Goal: Information Seeking & Learning: Check status

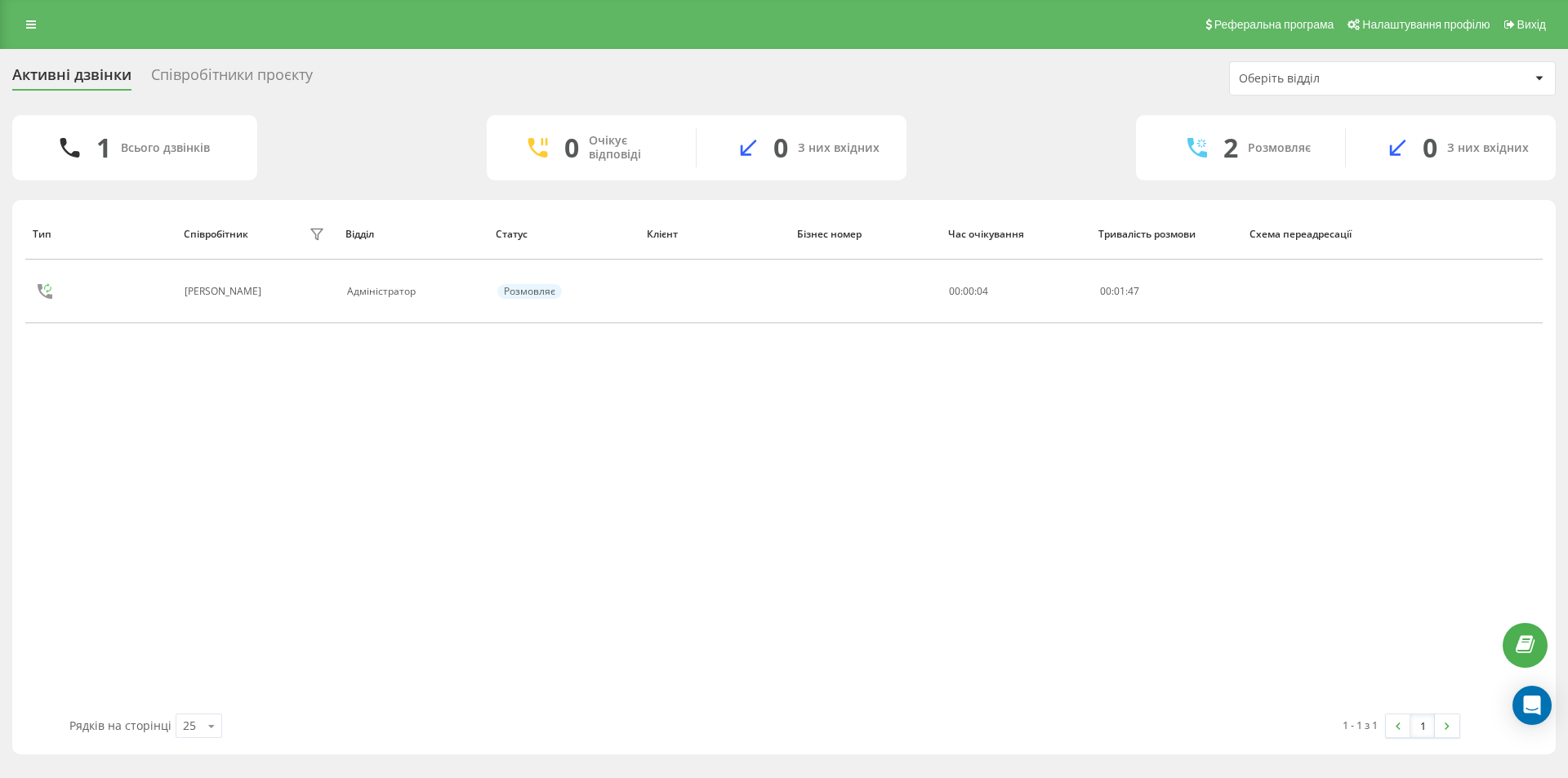
click at [237, 66] on div "Співробітники проєкту" at bounding box center [232, 78] width 162 height 26
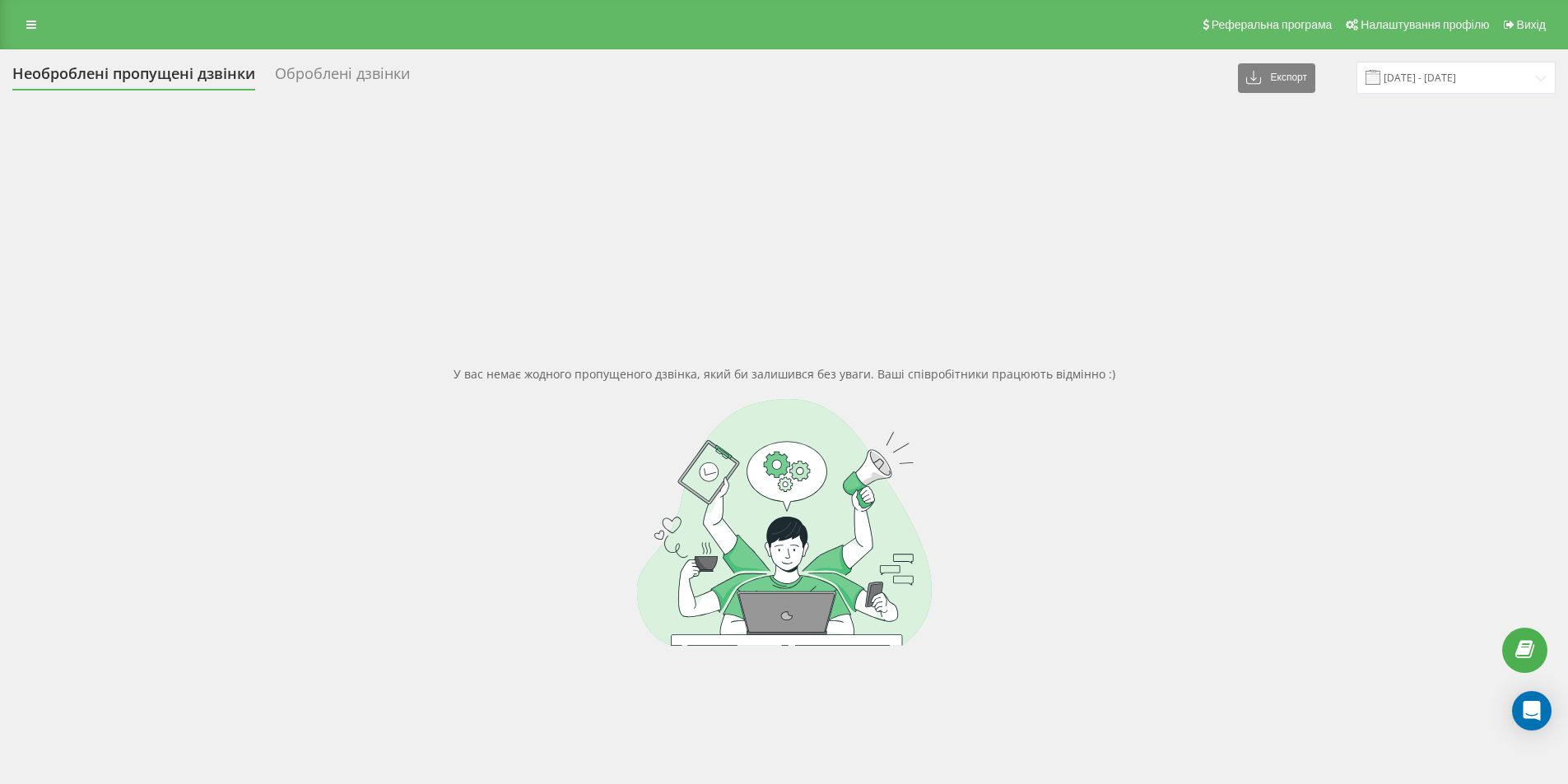
click at [339, 83] on div "Оброблені дзвінки" at bounding box center [342, 77] width 135 height 26
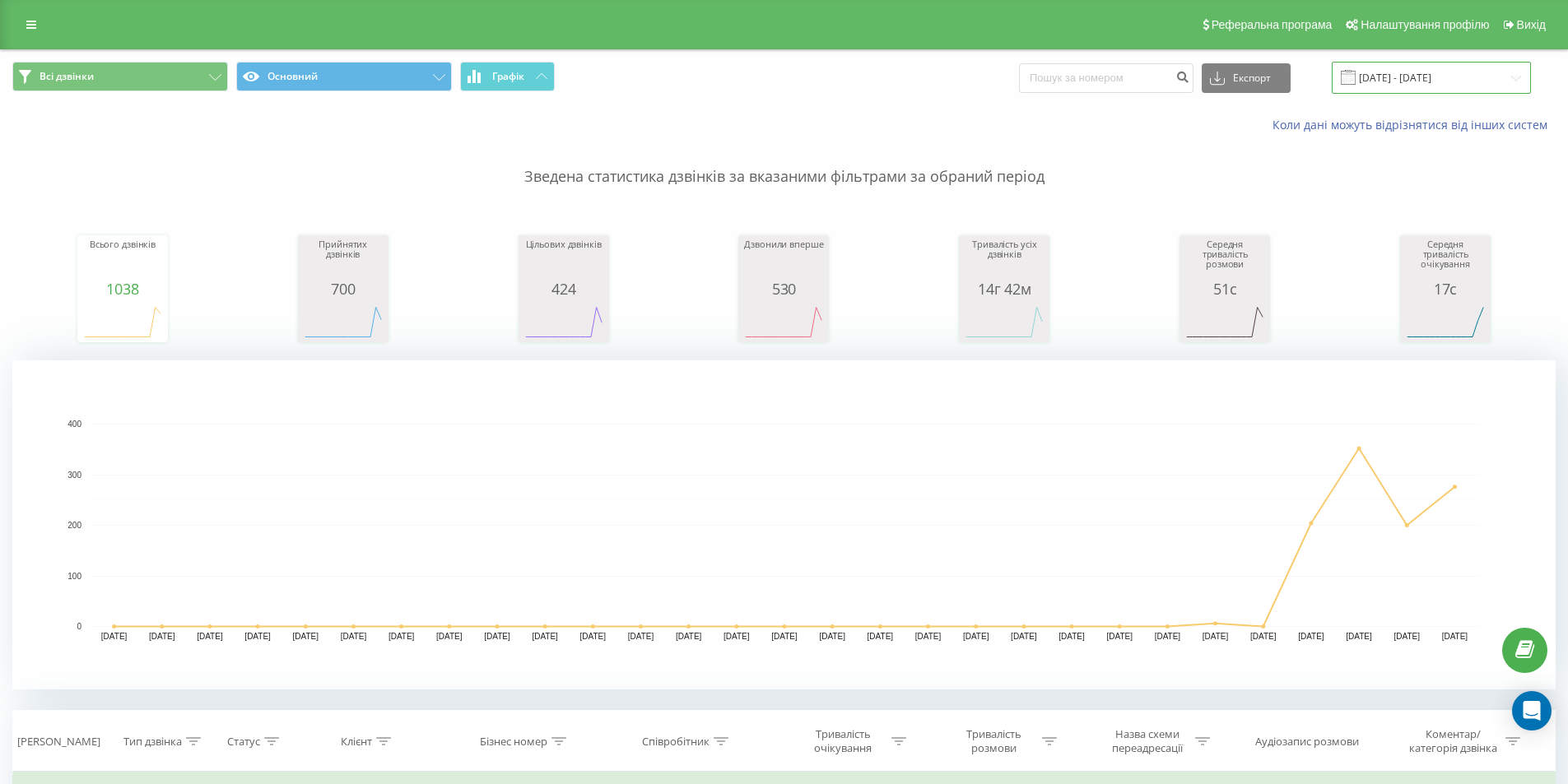
click at [1438, 82] on input "09.02.2025 - 09.03.2025" at bounding box center [1432, 77] width 199 height 32
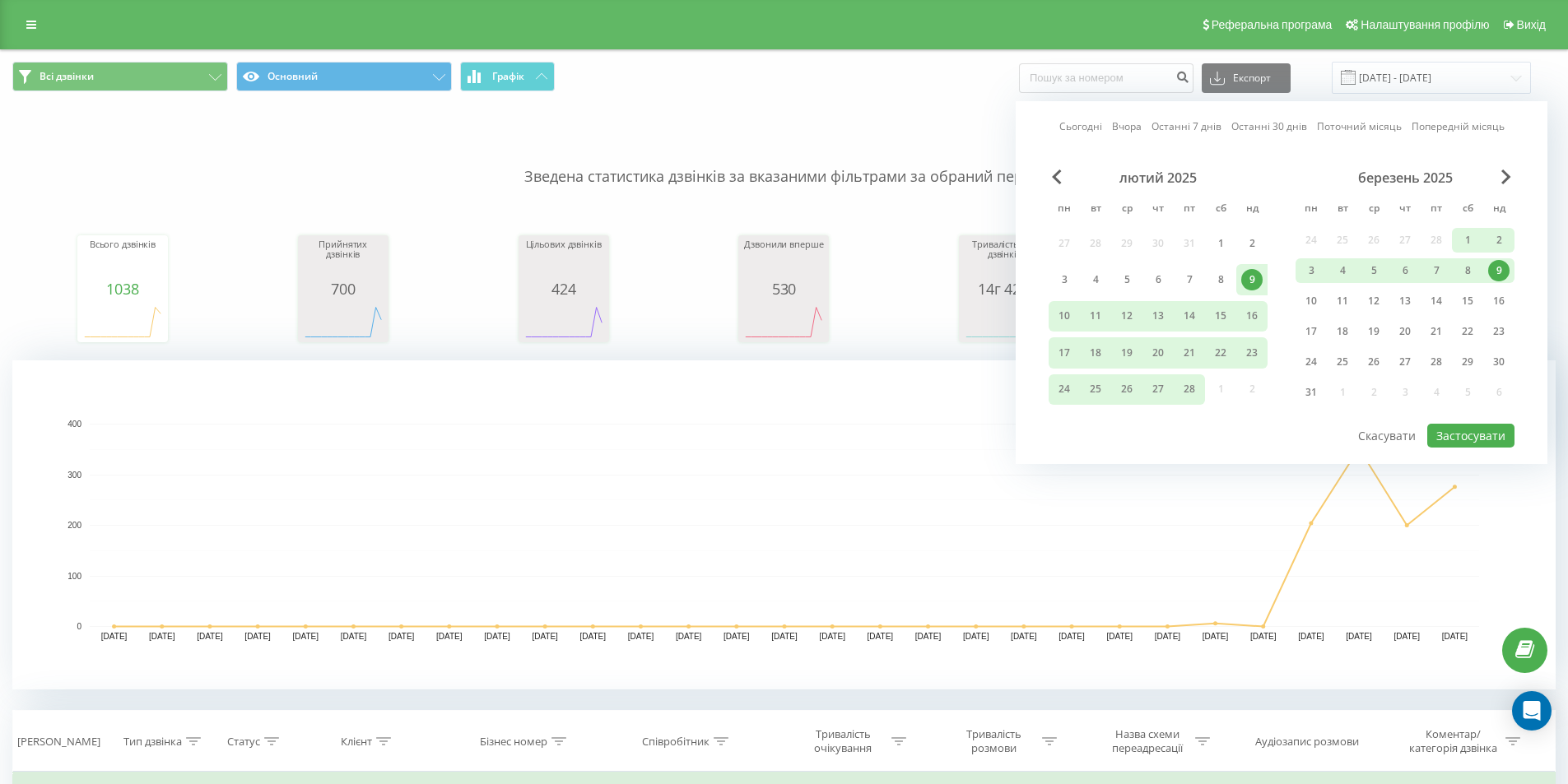
click at [1093, 123] on link "Сьогодні" at bounding box center [1081, 126] width 43 height 16
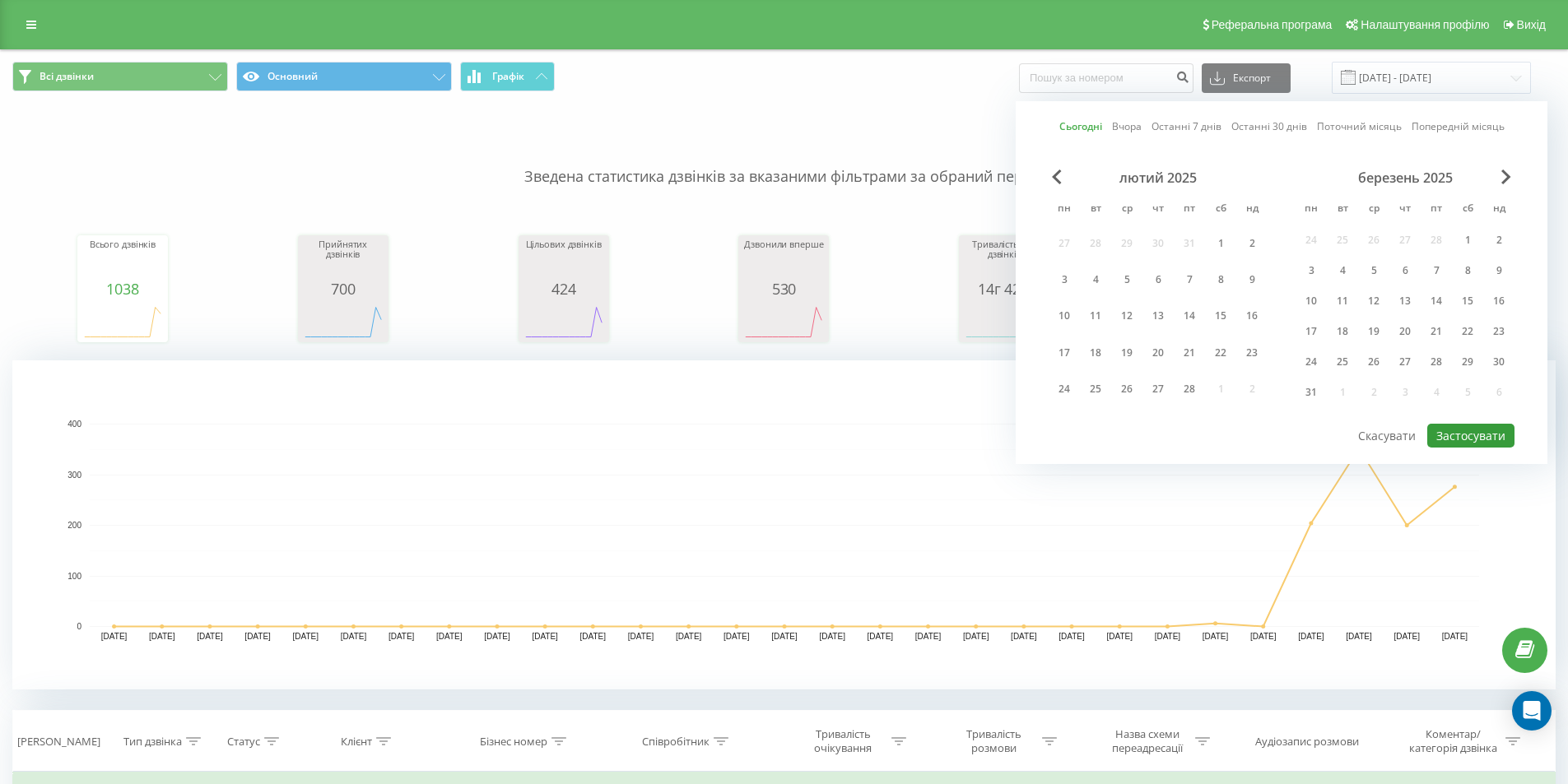
click at [1456, 440] on button "Застосувати" at bounding box center [1471, 435] width 87 height 24
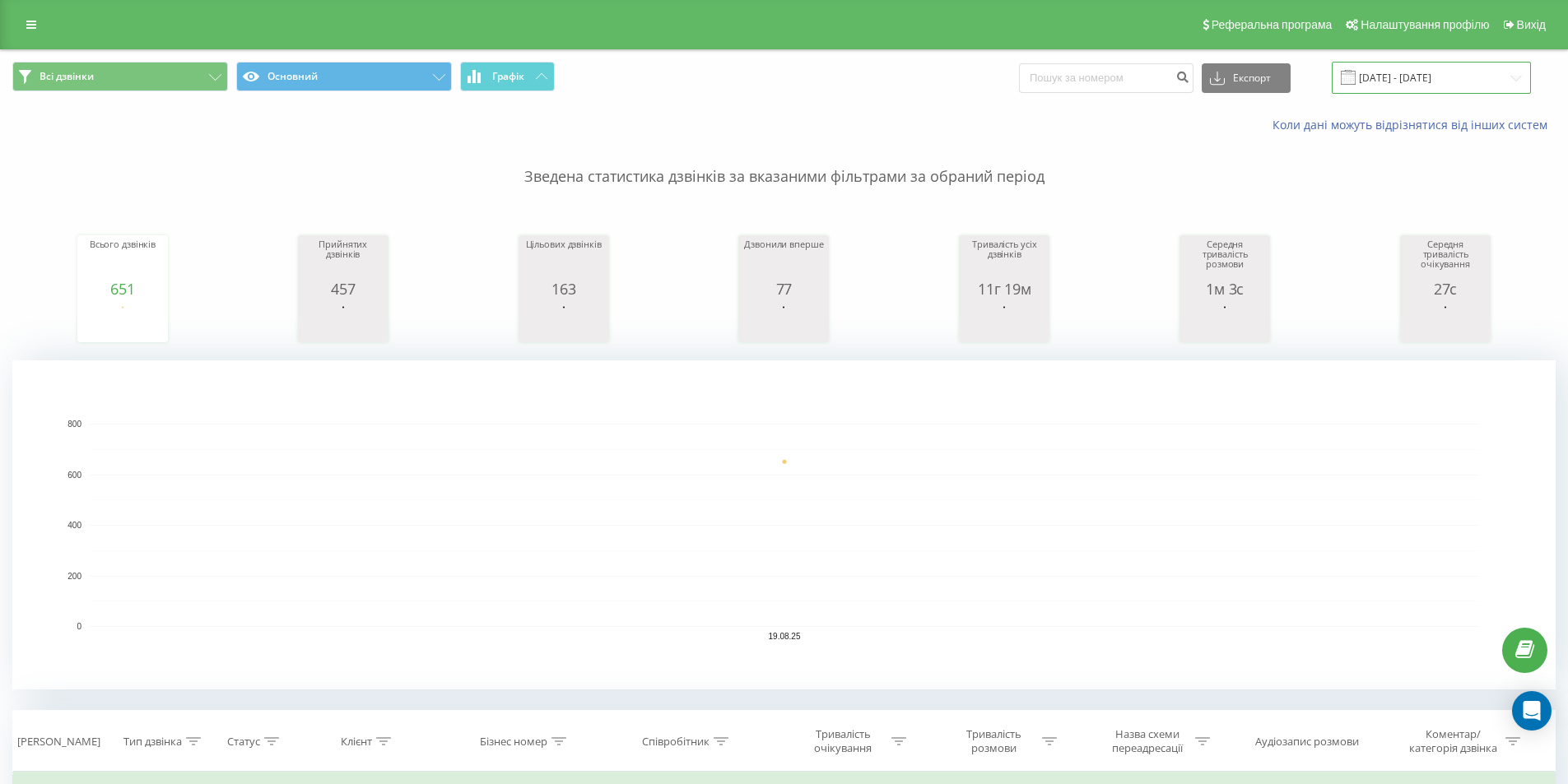
click at [1395, 82] on input "19.08.2025 - 19.08.2025" at bounding box center [1432, 77] width 199 height 32
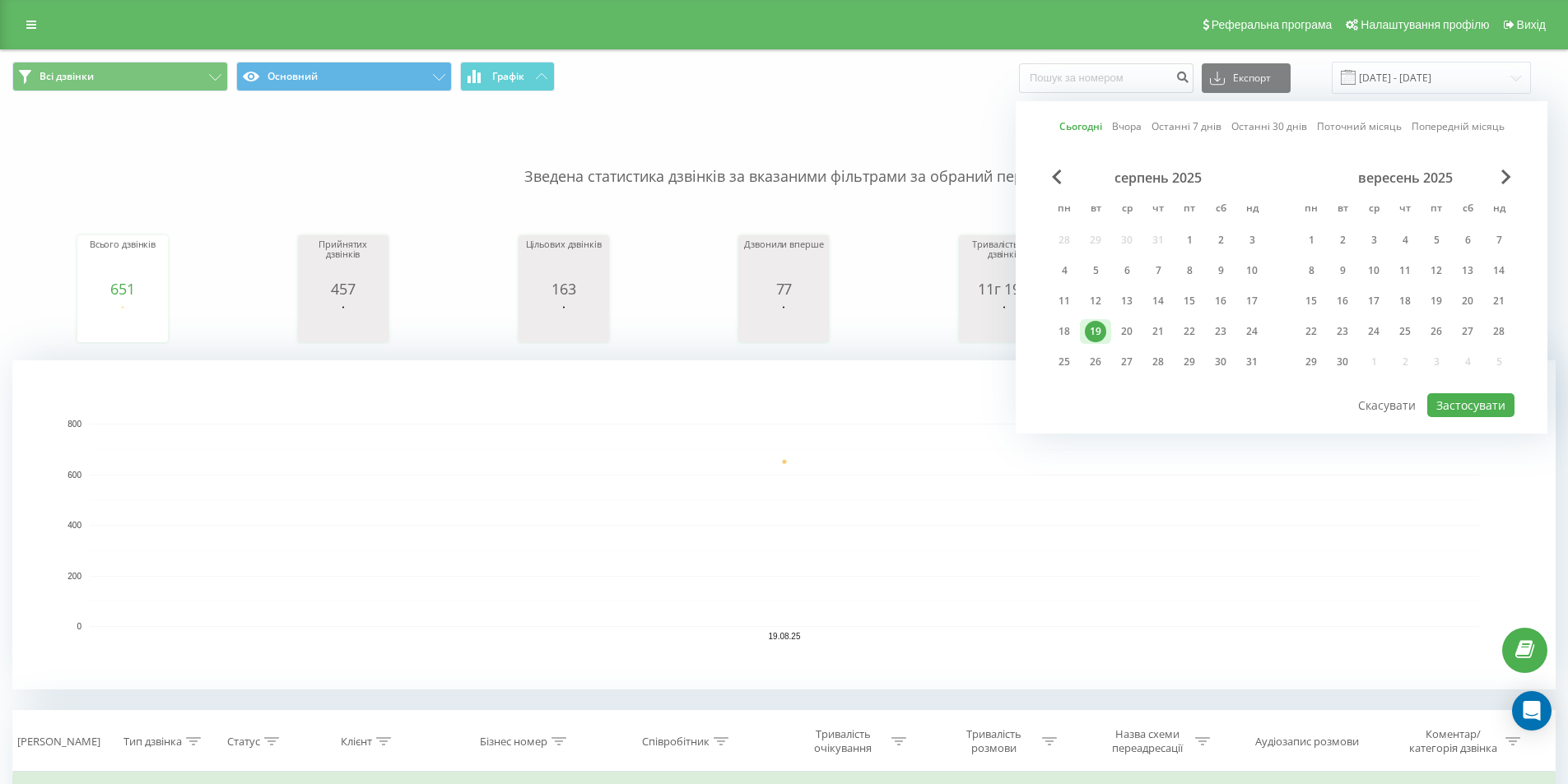
click at [1135, 130] on link "Вчора" at bounding box center [1127, 126] width 30 height 16
click at [1472, 405] on button "Застосувати" at bounding box center [1471, 404] width 87 height 24
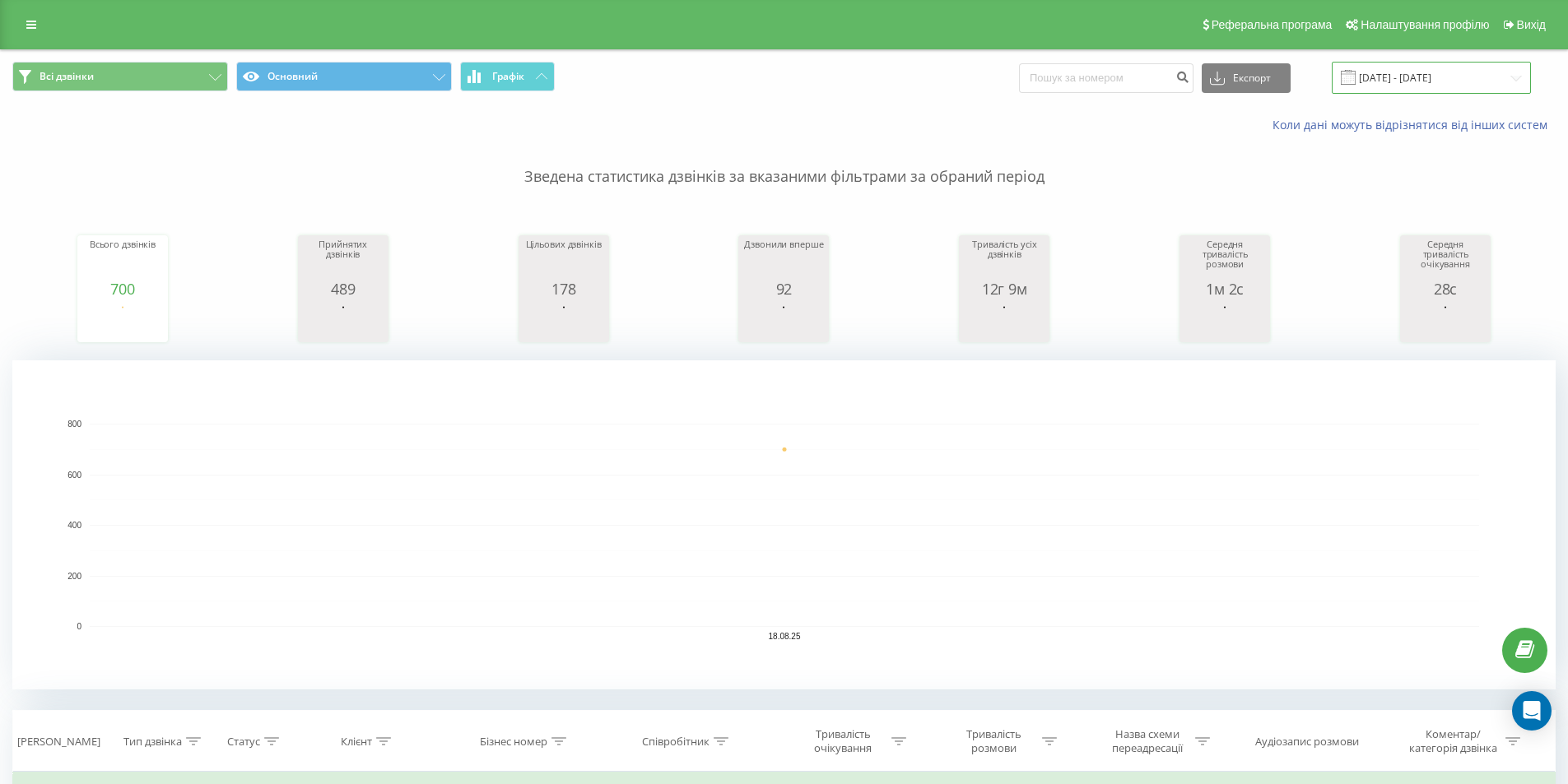
click at [1419, 76] on input "18.08.2025 - 18.08.2025" at bounding box center [1432, 77] width 199 height 32
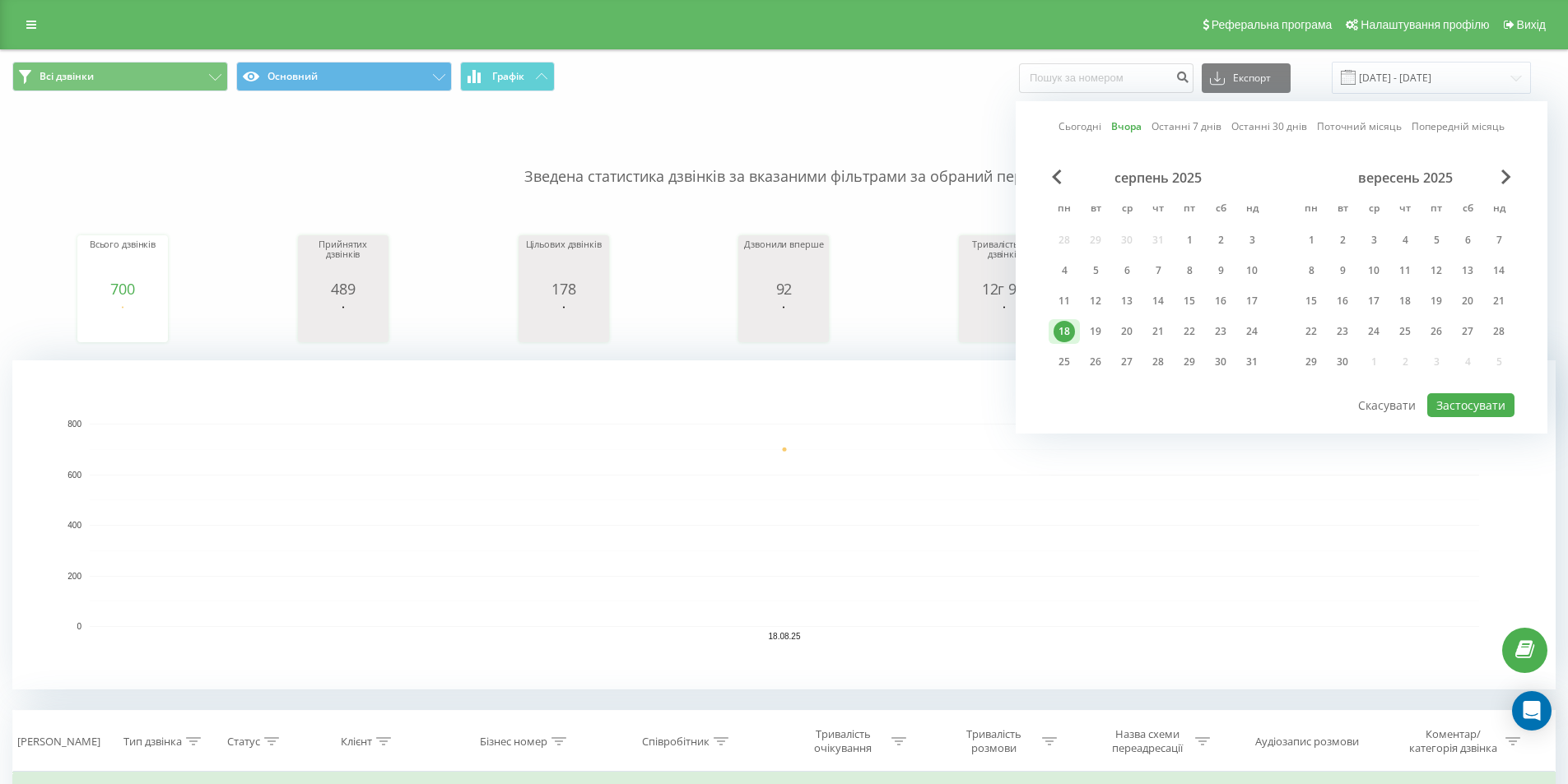
click at [1069, 127] on link "Сьогодні" at bounding box center [1080, 126] width 43 height 16
click at [1500, 409] on button "Застосувати" at bounding box center [1471, 404] width 87 height 24
type input "19.08.2025 - 19.08.2025"
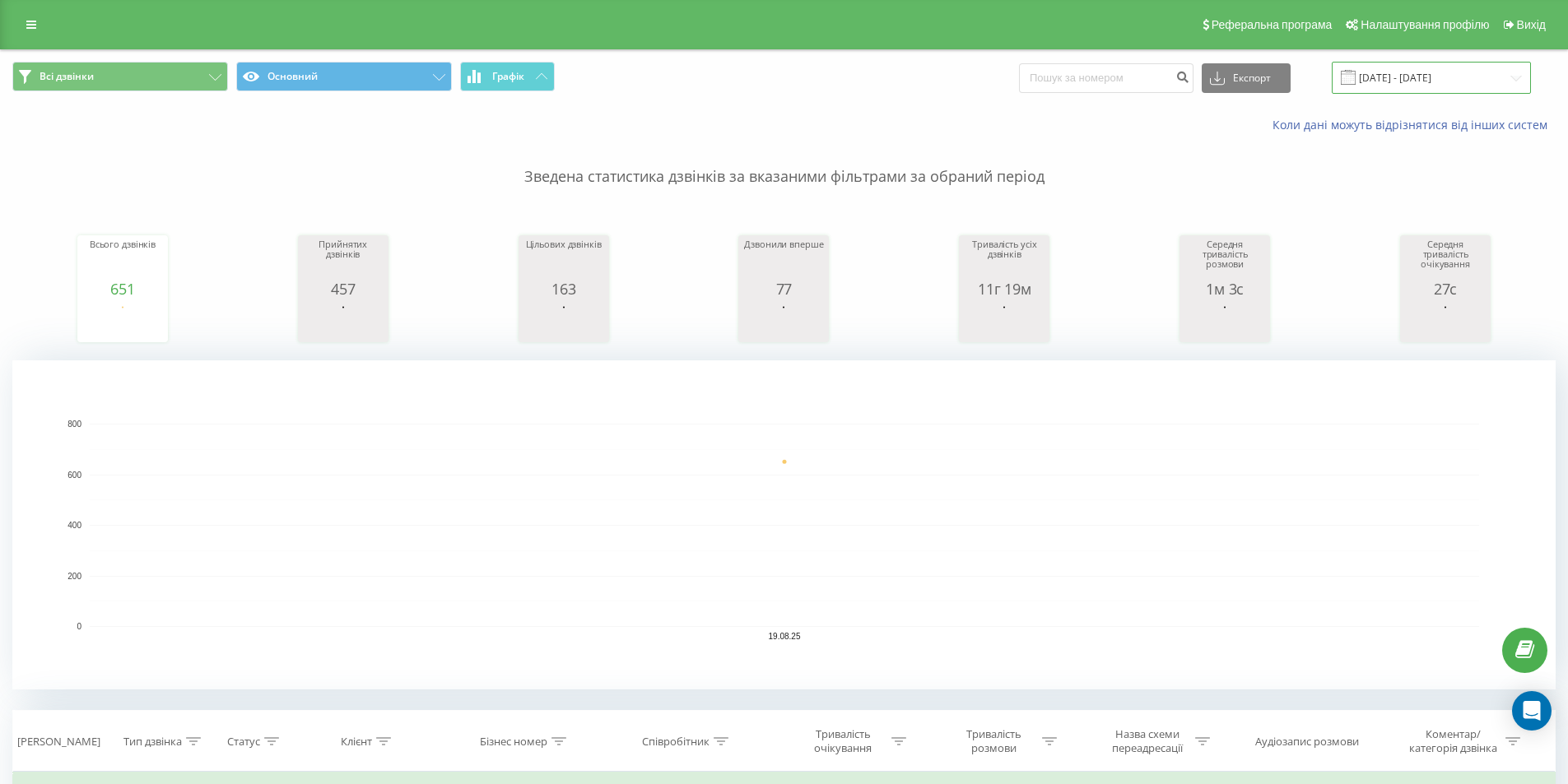
click at [1389, 65] on input "19.08.2025 - 19.08.2025" at bounding box center [1432, 77] width 199 height 32
click at [700, 61] on div "Всі дзвінки Основний Графік Експорт .csv .xls .xlsx 19.08.2025 - 19.08.2025" at bounding box center [784, 77] width 1566 height 55
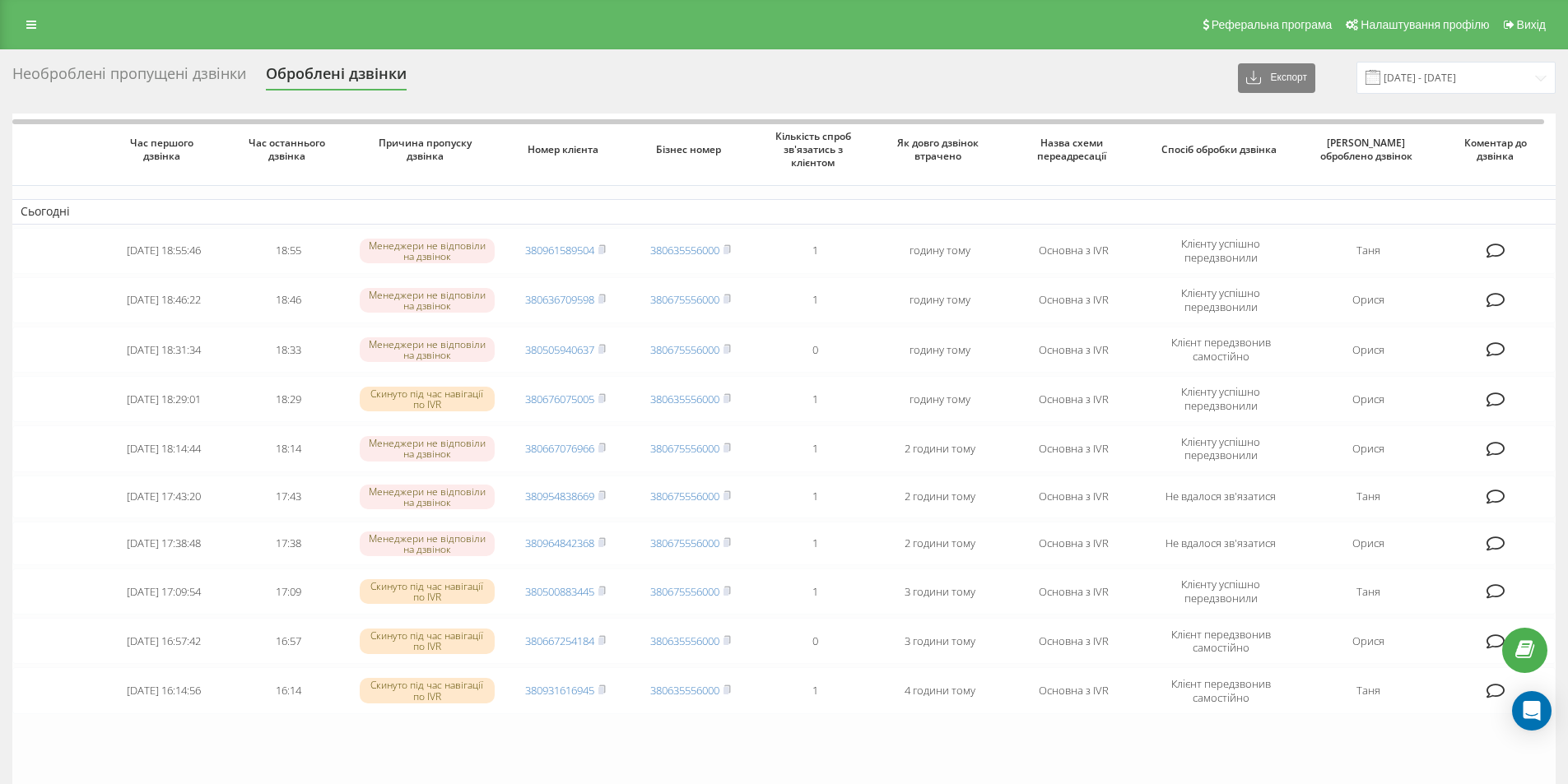
click at [104, 73] on div "Необроблені пропущені дзвінки" at bounding box center [129, 77] width 233 height 26
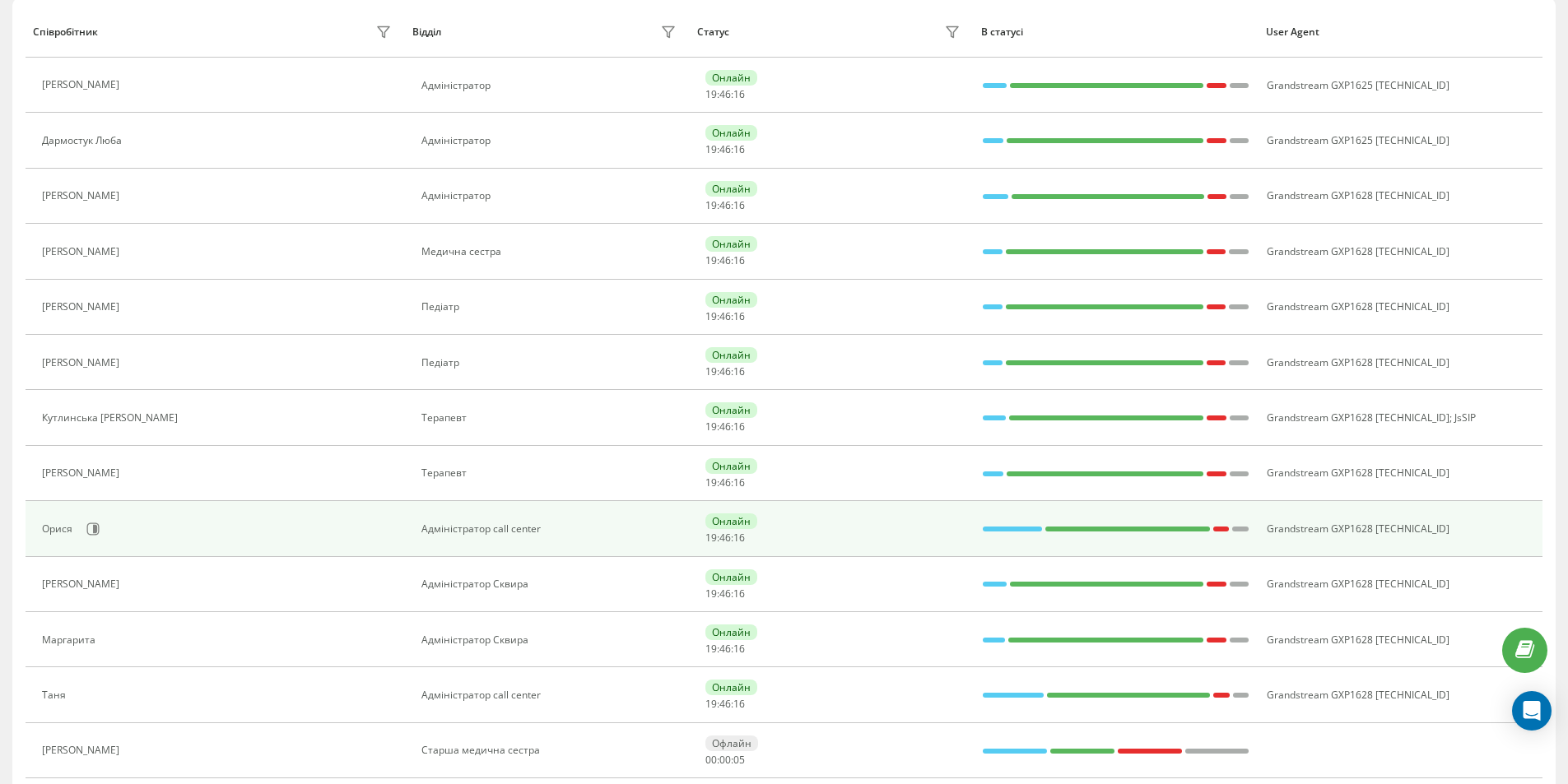
scroll to position [247, 0]
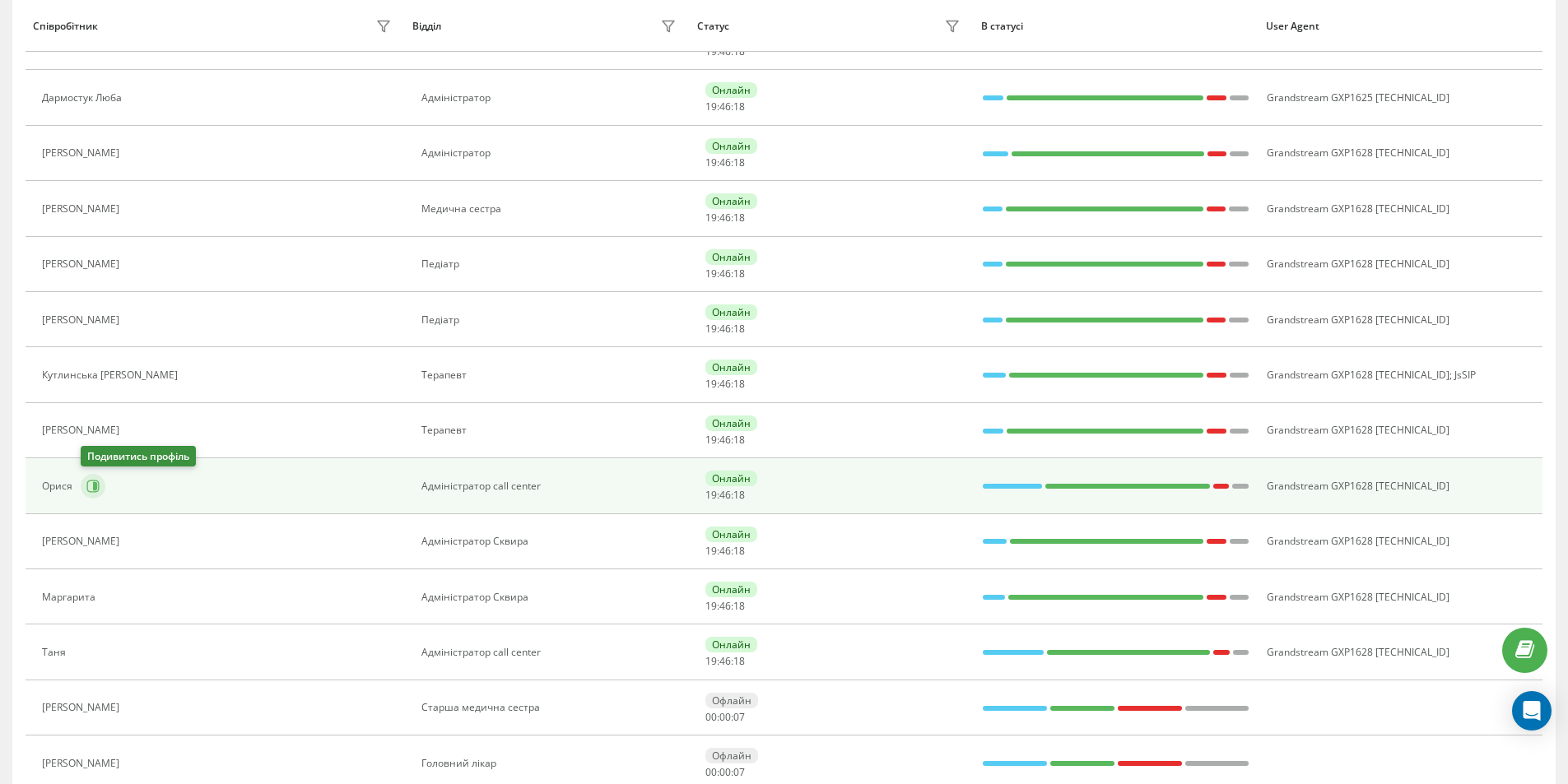
click at [89, 490] on icon at bounding box center [93, 487] width 13 height 13
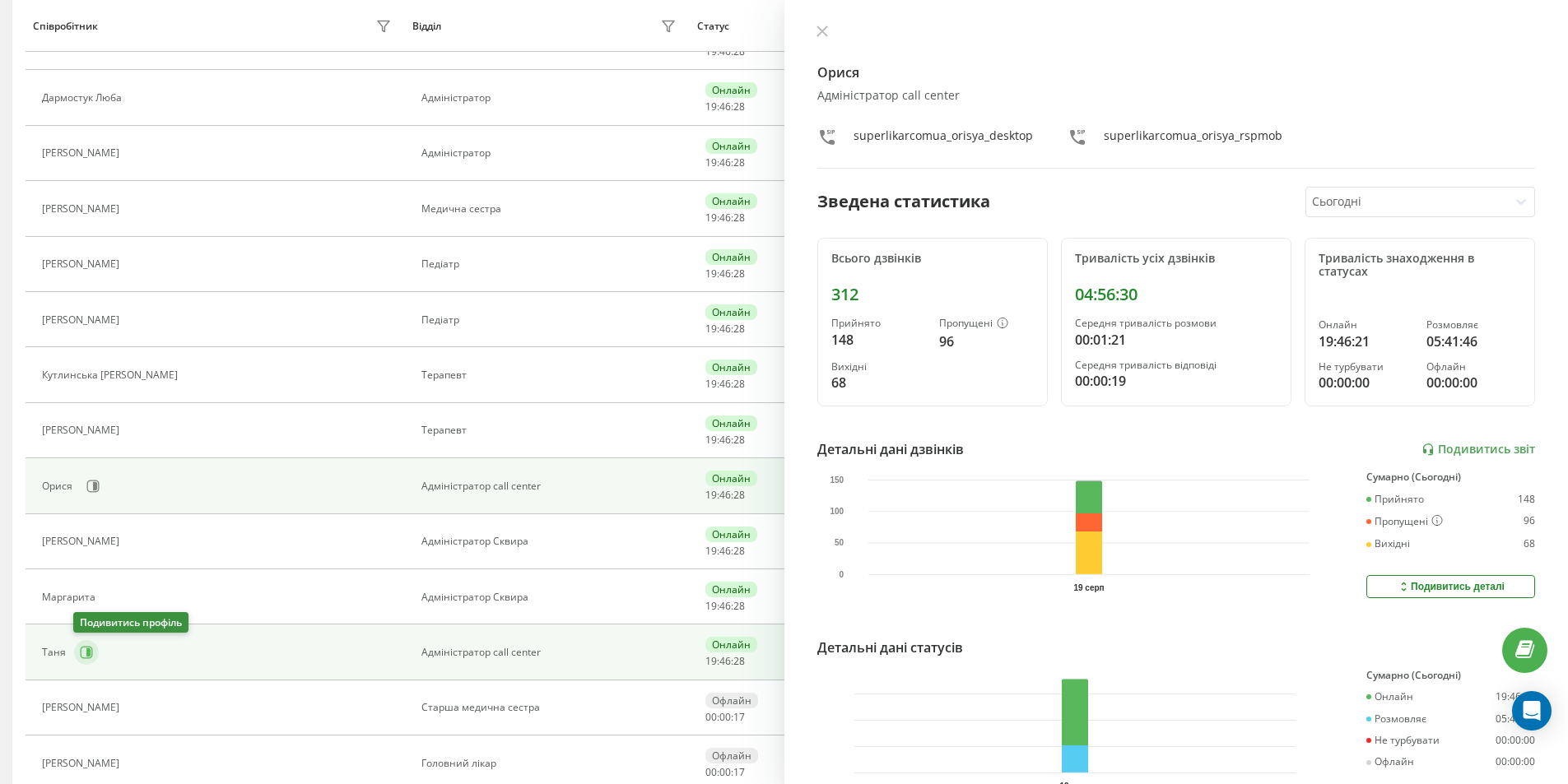
click at [87, 647] on icon at bounding box center [86, 653] width 12 height 12
click at [92, 482] on icon at bounding box center [93, 487] width 13 height 13
click at [90, 654] on icon at bounding box center [86, 653] width 13 height 13
click at [97, 488] on icon at bounding box center [93, 487] width 13 height 13
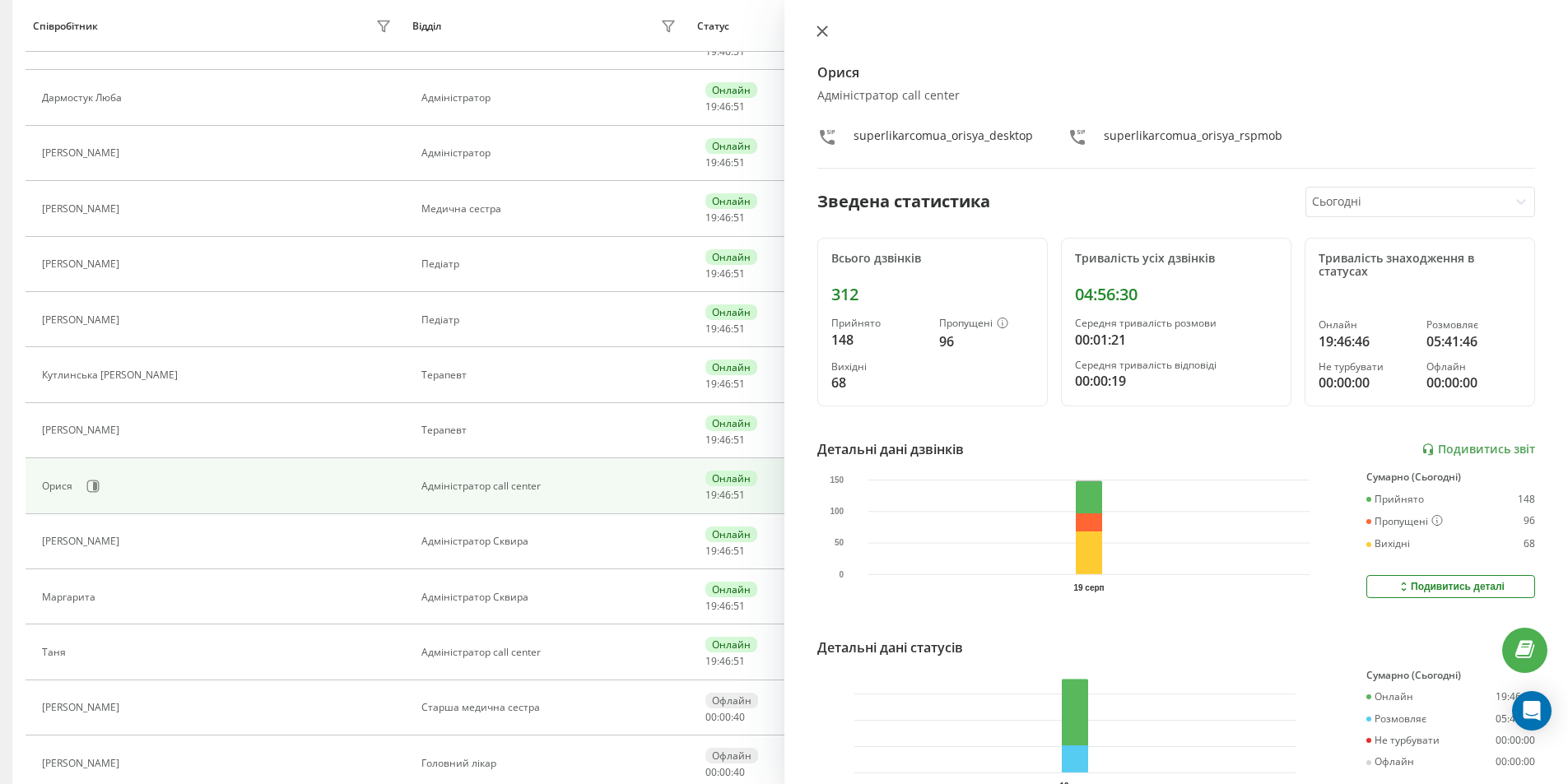
click at [817, 32] on icon at bounding box center [823, 32] width 12 height 12
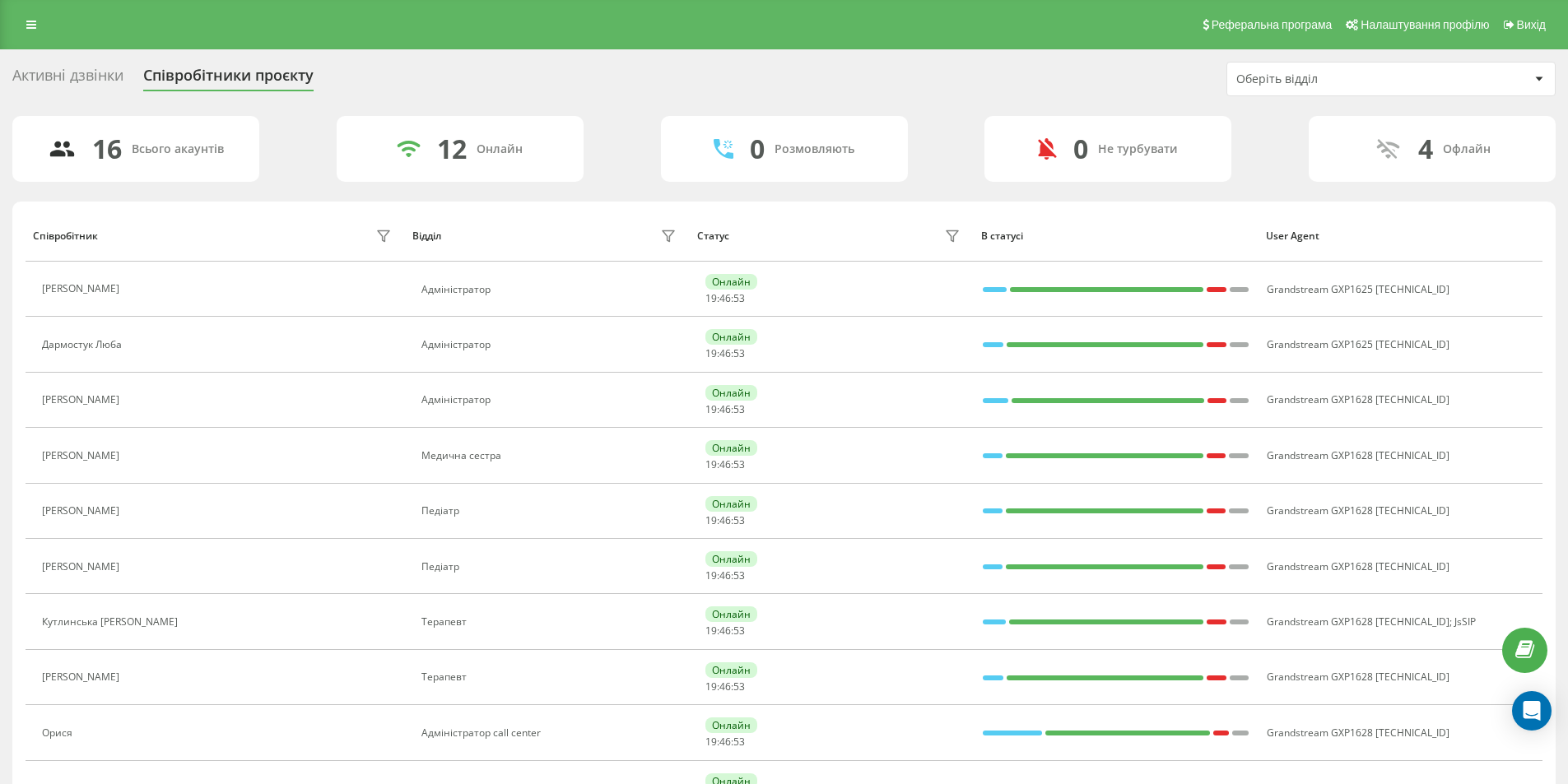
click at [104, 71] on div "Активні дзвінки" at bounding box center [68, 79] width 111 height 26
